Goal: Find specific page/section: Find specific page/section

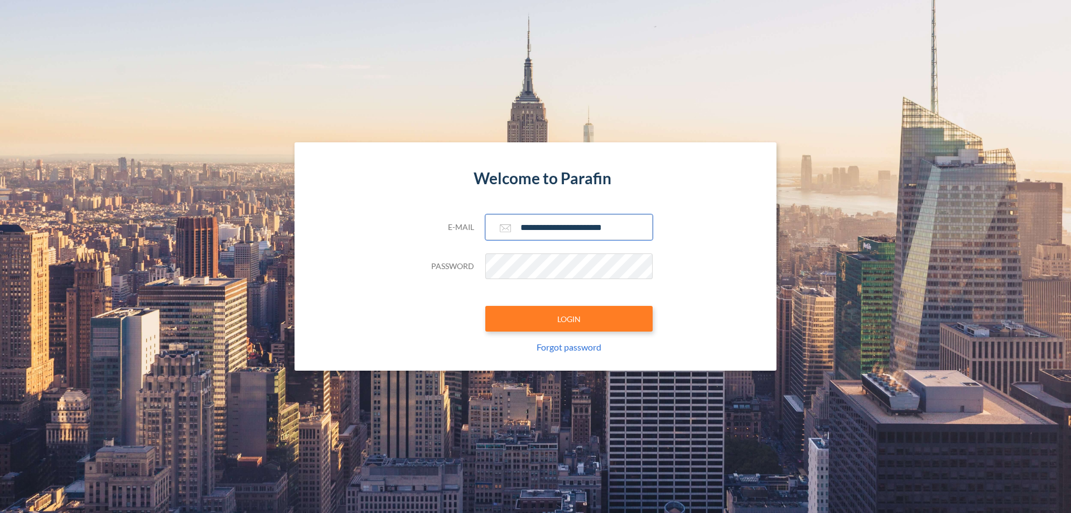
type input "**********"
click at [569, 319] on button "LOGIN" at bounding box center [569, 319] width 167 height 26
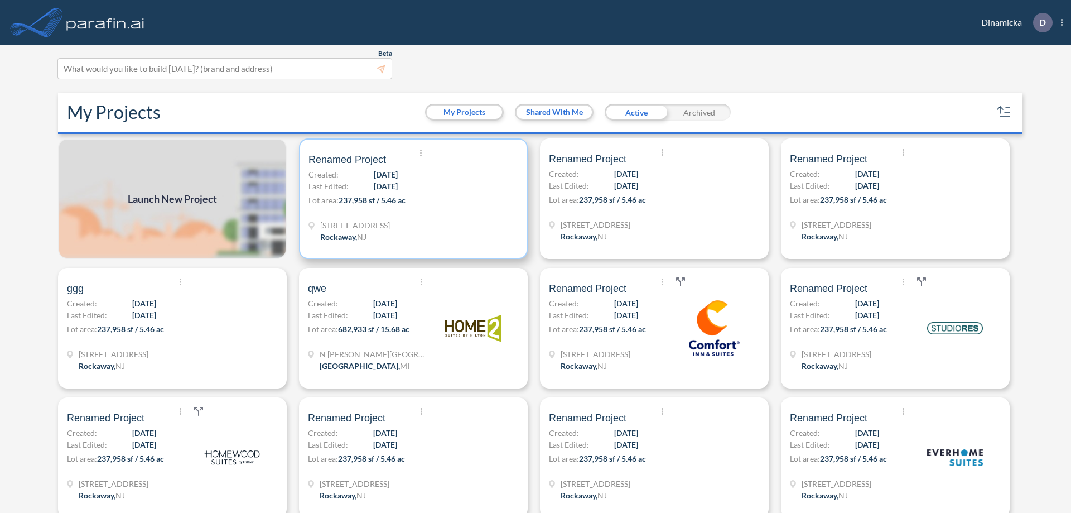
scroll to position [3, 0]
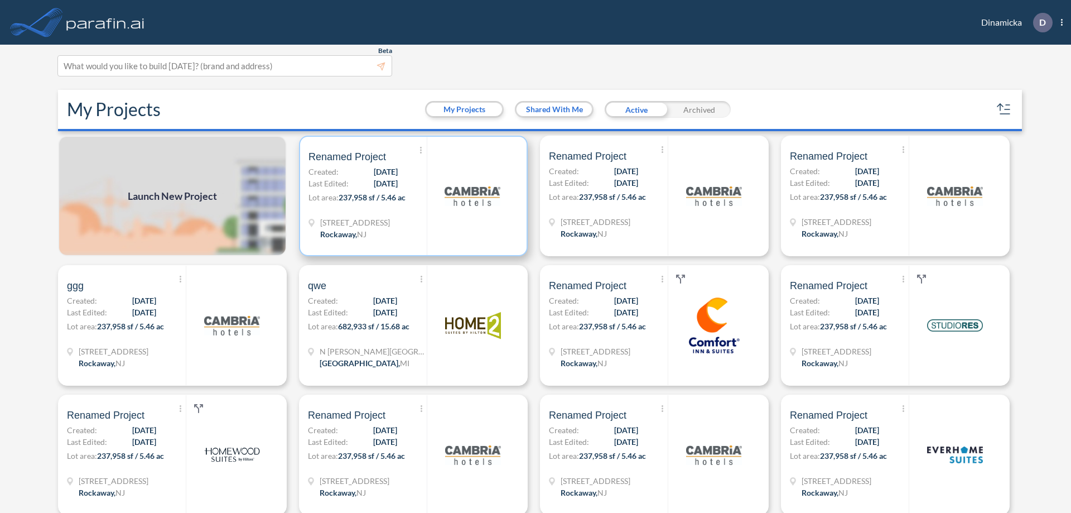
click at [411, 196] on p "Lot area: 237,958 sf / 5.46 ac" at bounding box center [368, 199] width 118 height 16
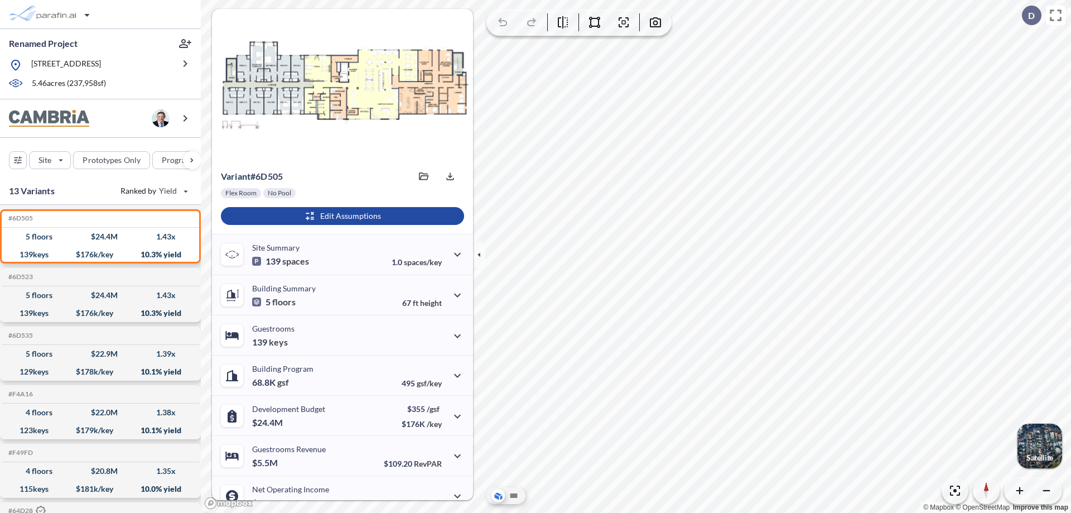
scroll to position [56, 0]
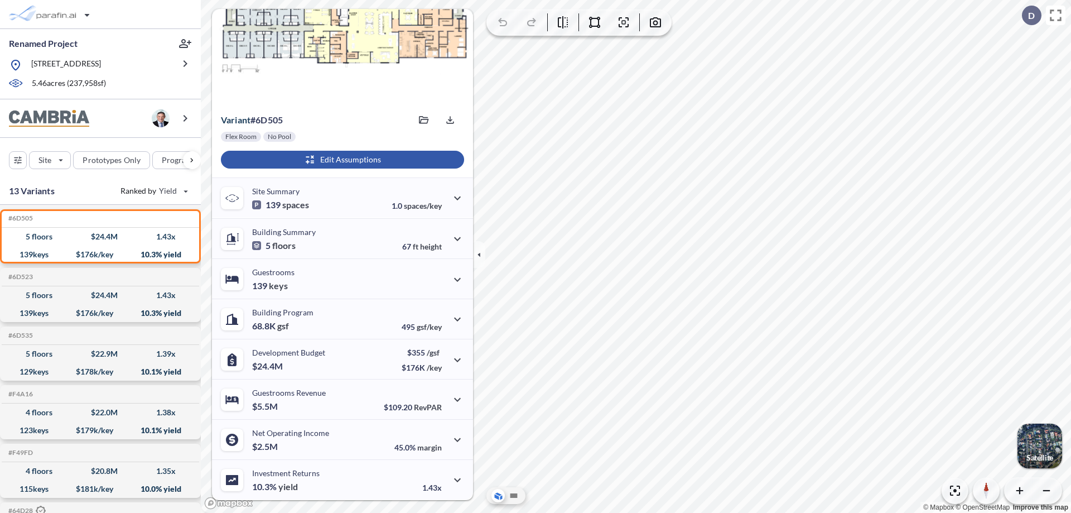
click at [341, 160] on div "button" at bounding box center [342, 160] width 243 height 18
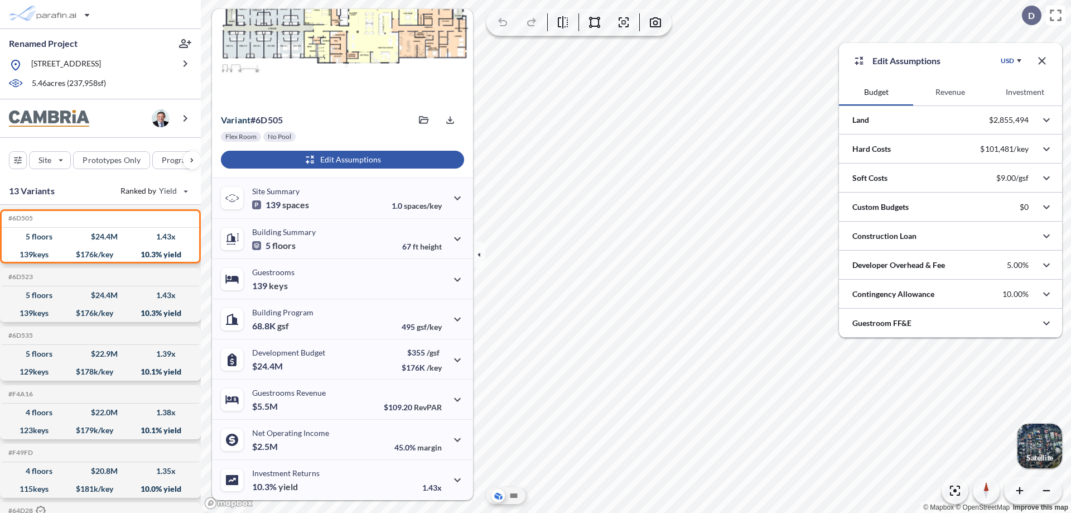
click at [950, 92] on button "Revenue" at bounding box center [951, 92] width 74 height 27
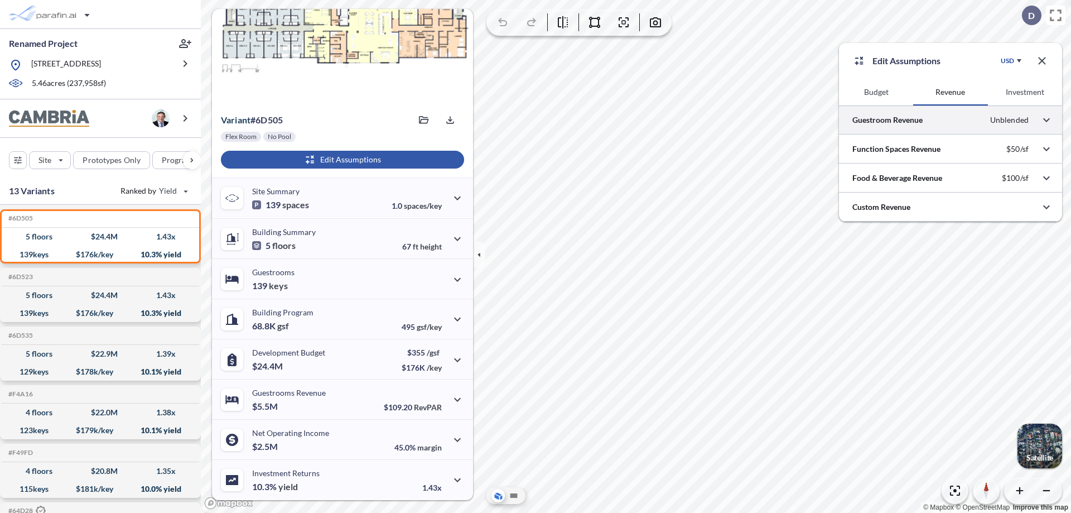
click at [951, 120] on div at bounding box center [950, 119] width 223 height 28
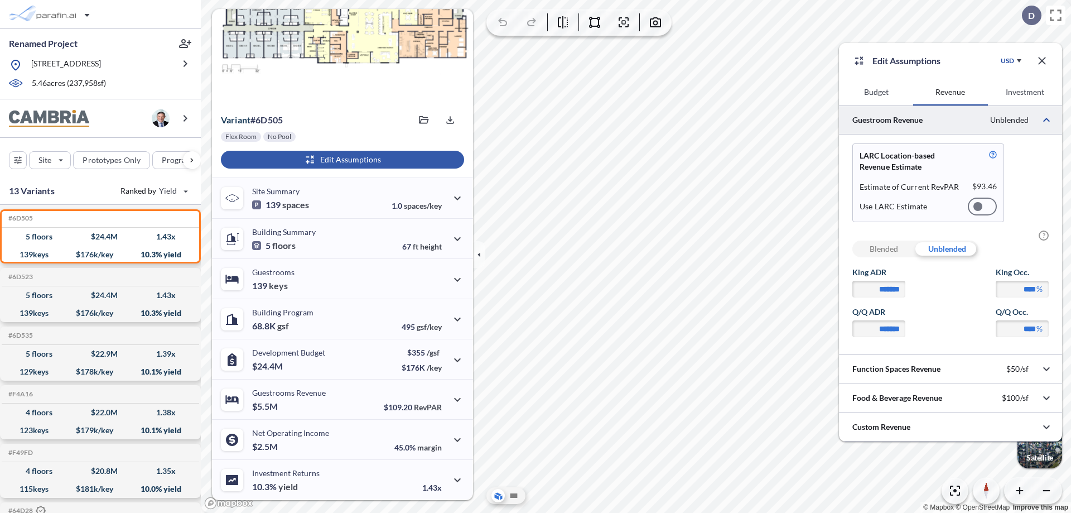
click at [983, 206] on div at bounding box center [982, 207] width 29 height 18
